Goal: Task Accomplishment & Management: Manage account settings

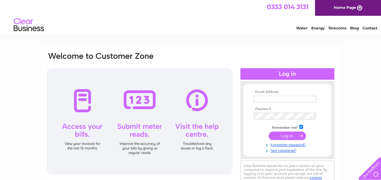
type input "maggie@scottoiler.com"
click at [292, 134] on input "submit" at bounding box center [286, 135] width 37 height 8
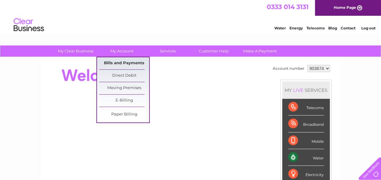
click at [117, 62] on link "Bills and Payments" at bounding box center [124, 63] width 50 height 12
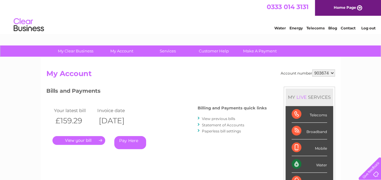
click at [79, 137] on link "." at bounding box center [78, 140] width 53 height 9
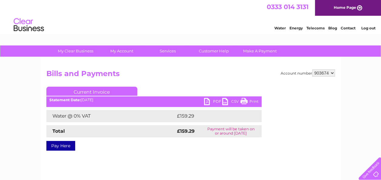
click at [214, 100] on link "PDF" at bounding box center [213, 102] width 18 height 9
